Goal: Task Accomplishment & Management: Use online tool/utility

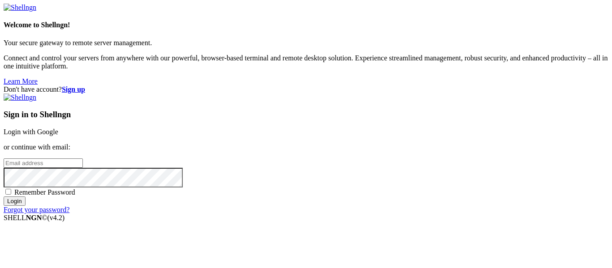
click at [26, 206] on input "Login" at bounding box center [15, 201] width 22 height 9
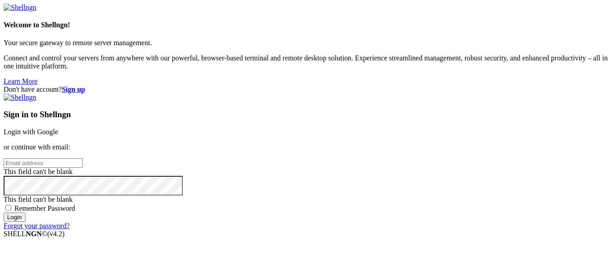
click at [58, 128] on link "Login with Google" at bounding box center [31, 132] width 55 height 8
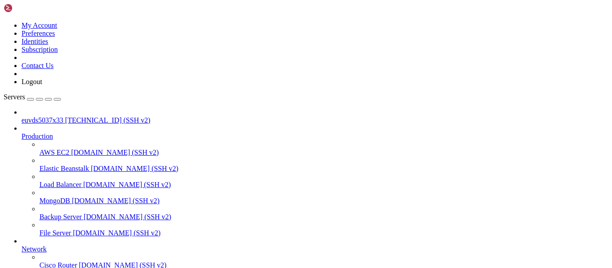
click at [35, 117] on span "euvds5037x33" at bounding box center [43, 121] width 42 height 8
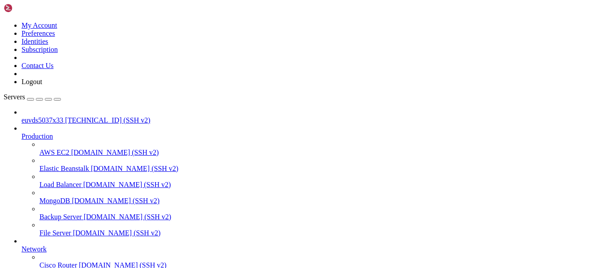
click at [65, 117] on span "[TECHNICAL_ID] (SSH v2)" at bounding box center [107, 121] width 85 height 8
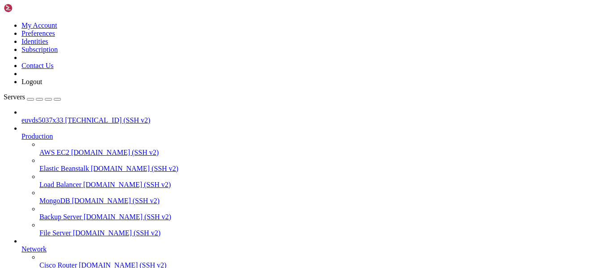
click at [63, 117] on span "euvds5037x33" at bounding box center [43, 121] width 42 height 8
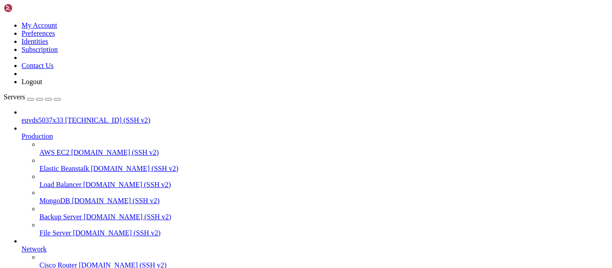
scroll to position [928, 0]
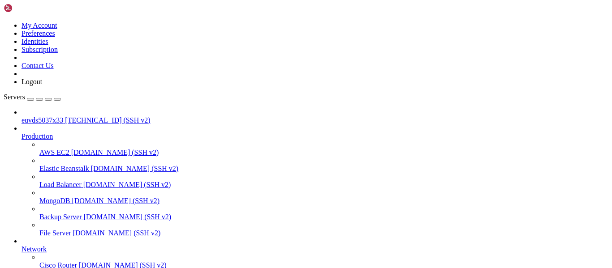
click at [82, 117] on span "[TECHNICAL_ID] (SSH v2)" at bounding box center [107, 121] width 85 height 8
drag, startPoint x: 7, startPoint y: 653, endPoint x: 112, endPoint y: 666, distance: 106.6
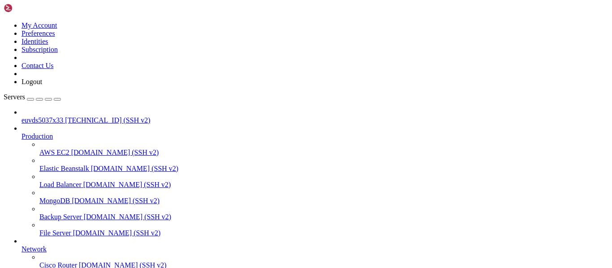
copy div "Access denied root@[TECHNICAL_ID]'s password: Welcome to Ubuntu 22.04 LTS (GNU/…"
